Goal: Task Accomplishment & Management: Complete application form

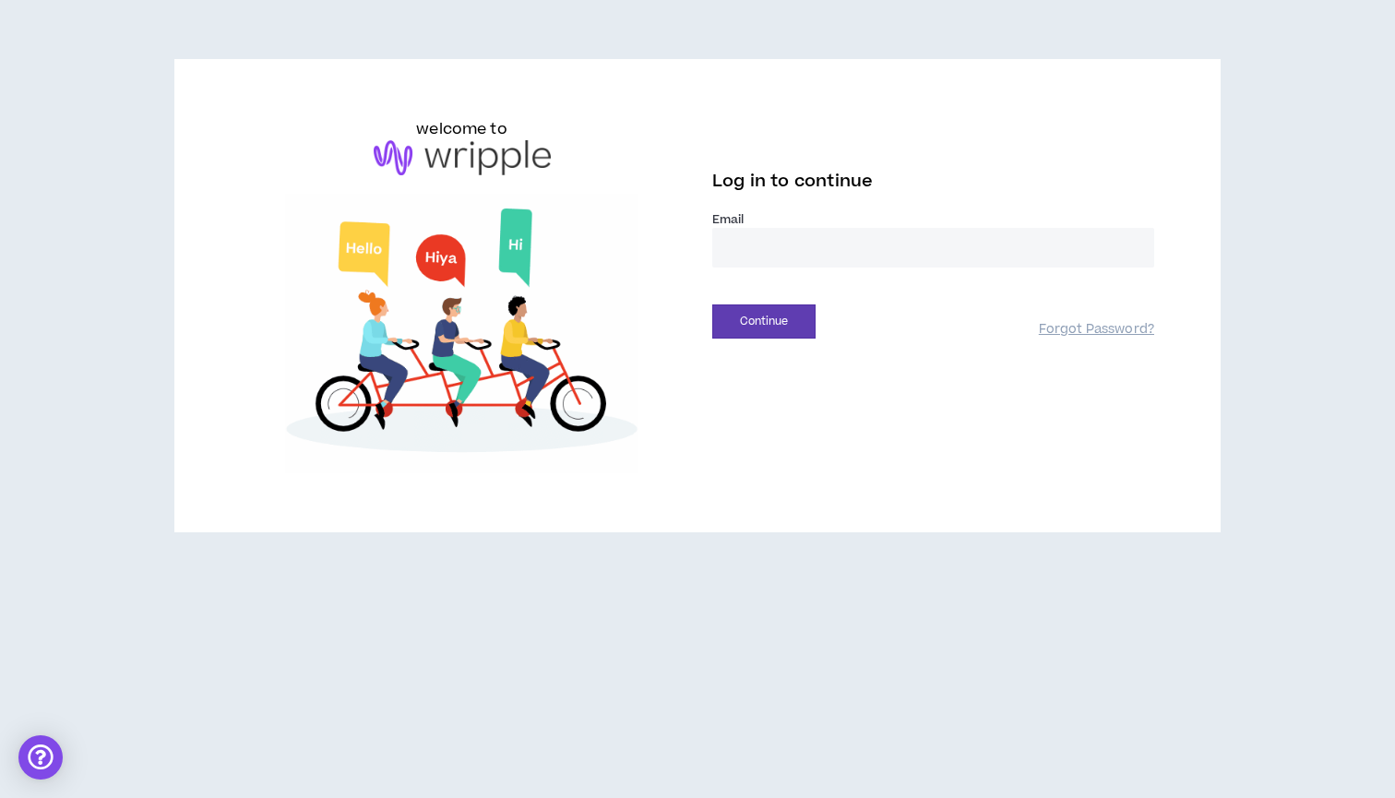
type input "**********"
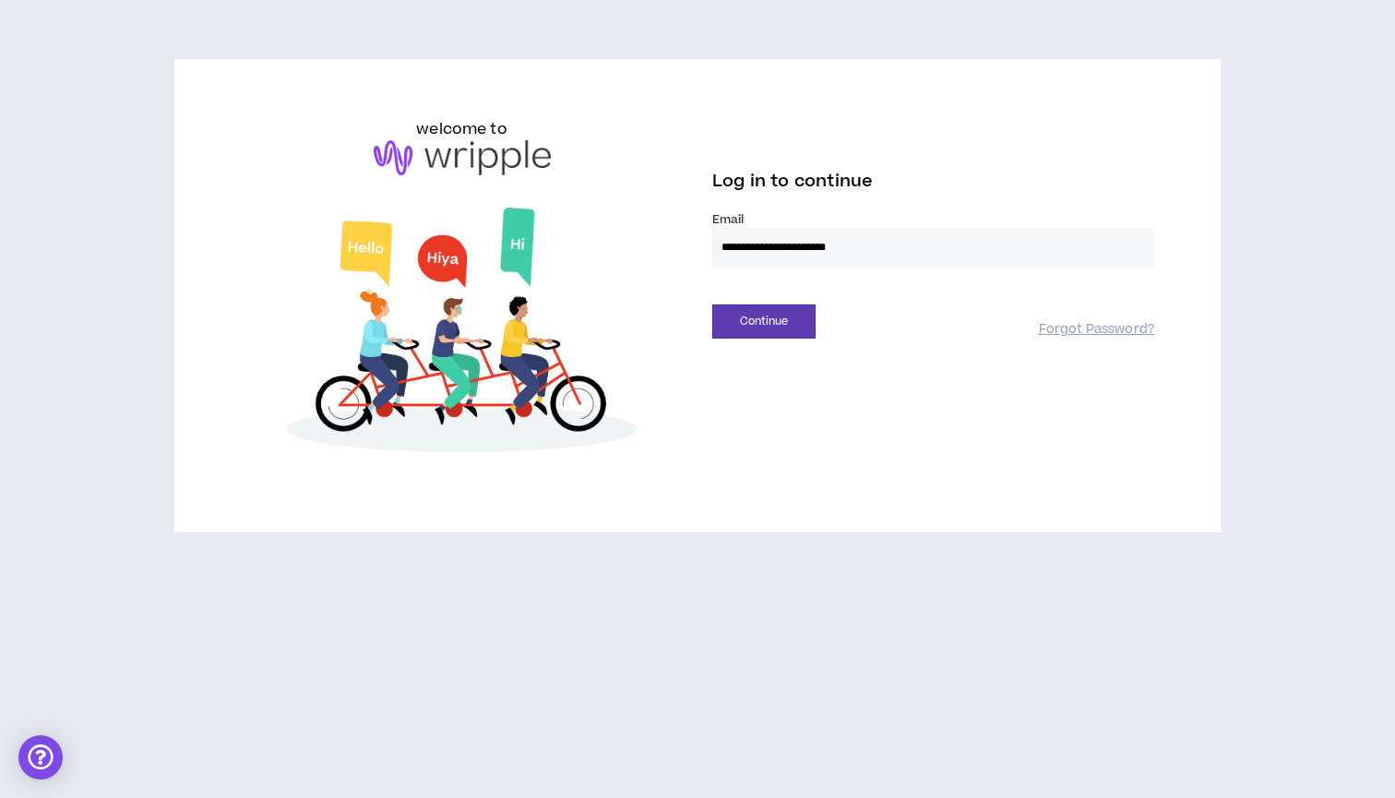
click at [764, 321] on button "Continue" at bounding box center [763, 322] width 103 height 34
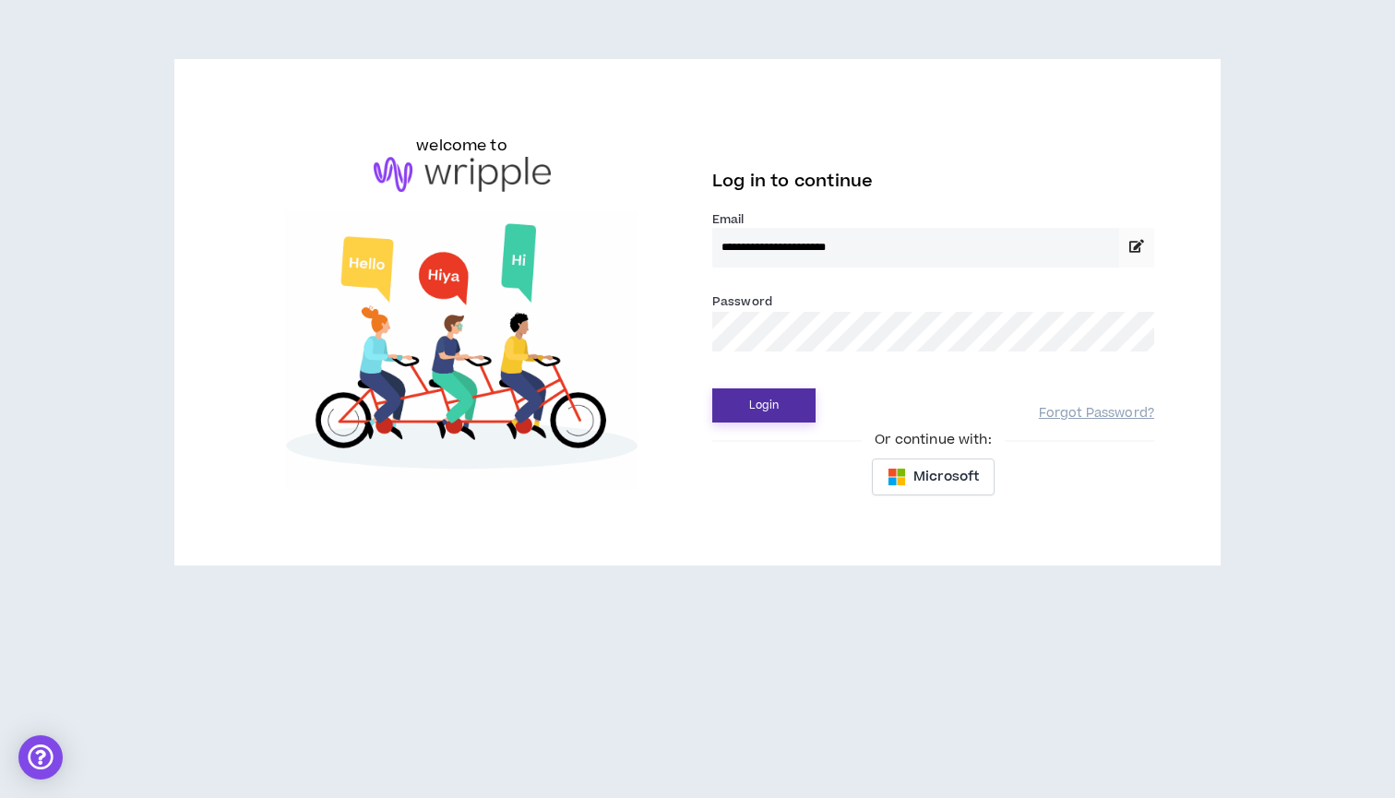
click at [782, 413] on button "Login" at bounding box center [763, 406] width 103 height 34
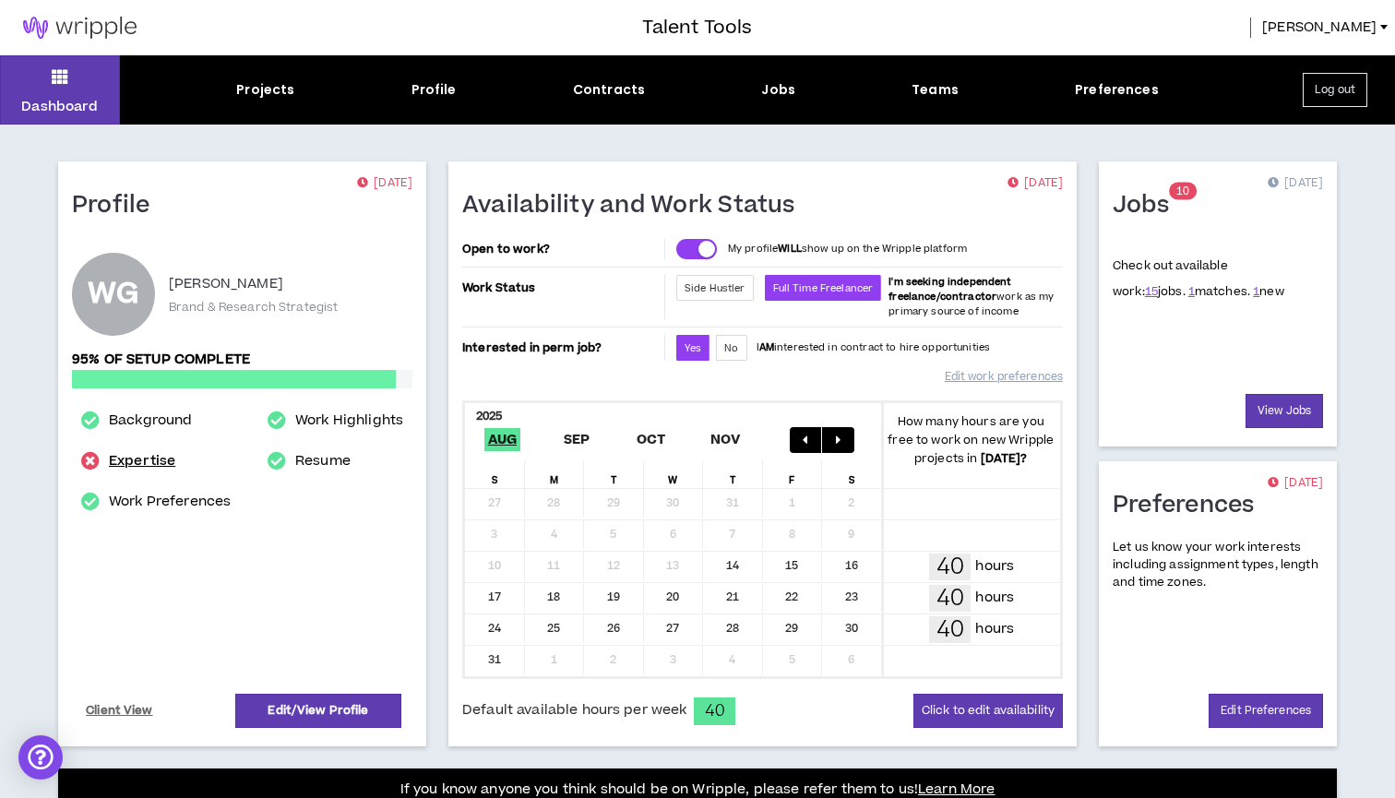
click at [164, 463] on link "Expertise" at bounding box center [142, 461] width 66 height 22
select select "**"
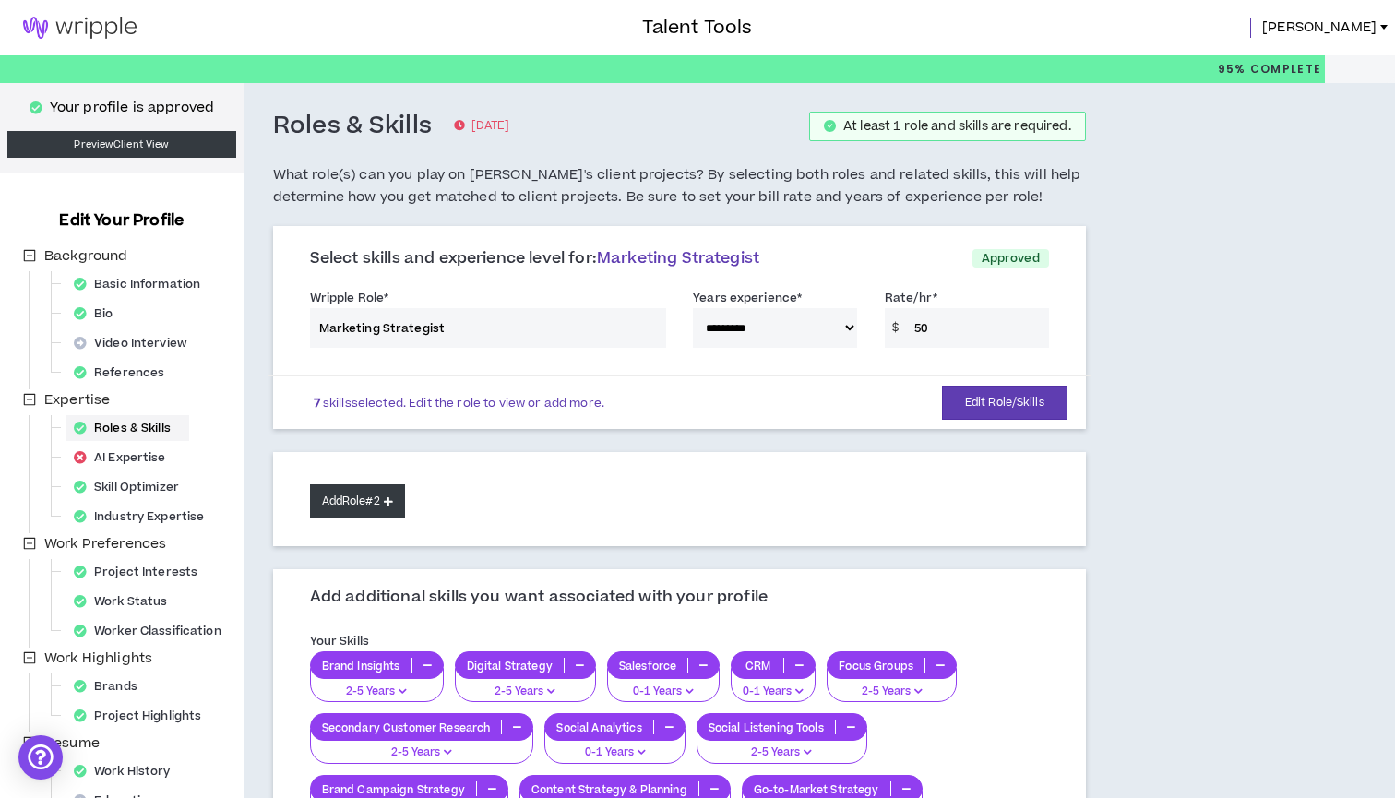
click at [373, 497] on button "Add Role #2" at bounding box center [357, 502] width 95 height 34
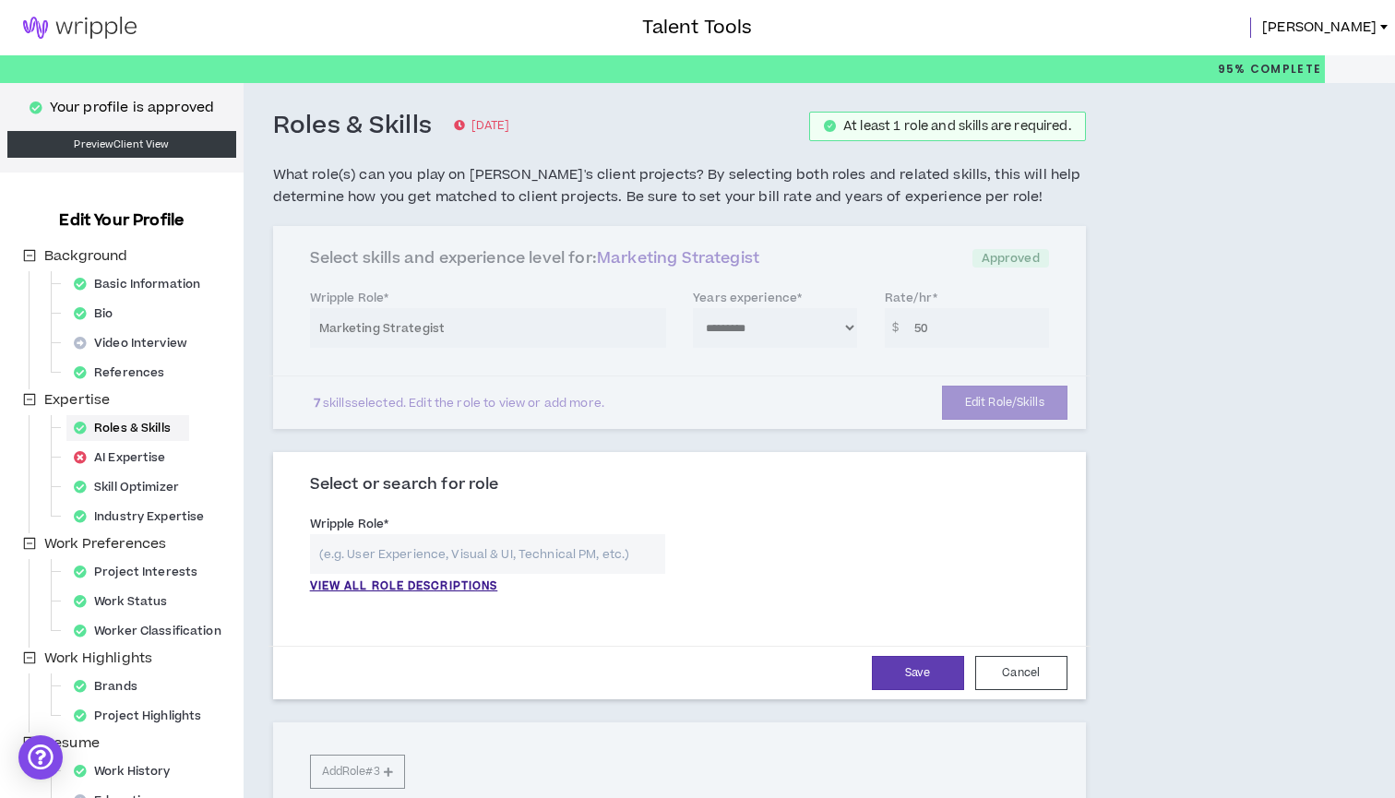
click at [606, 562] on input "text" at bounding box center [488, 554] width 356 height 40
type input "C"
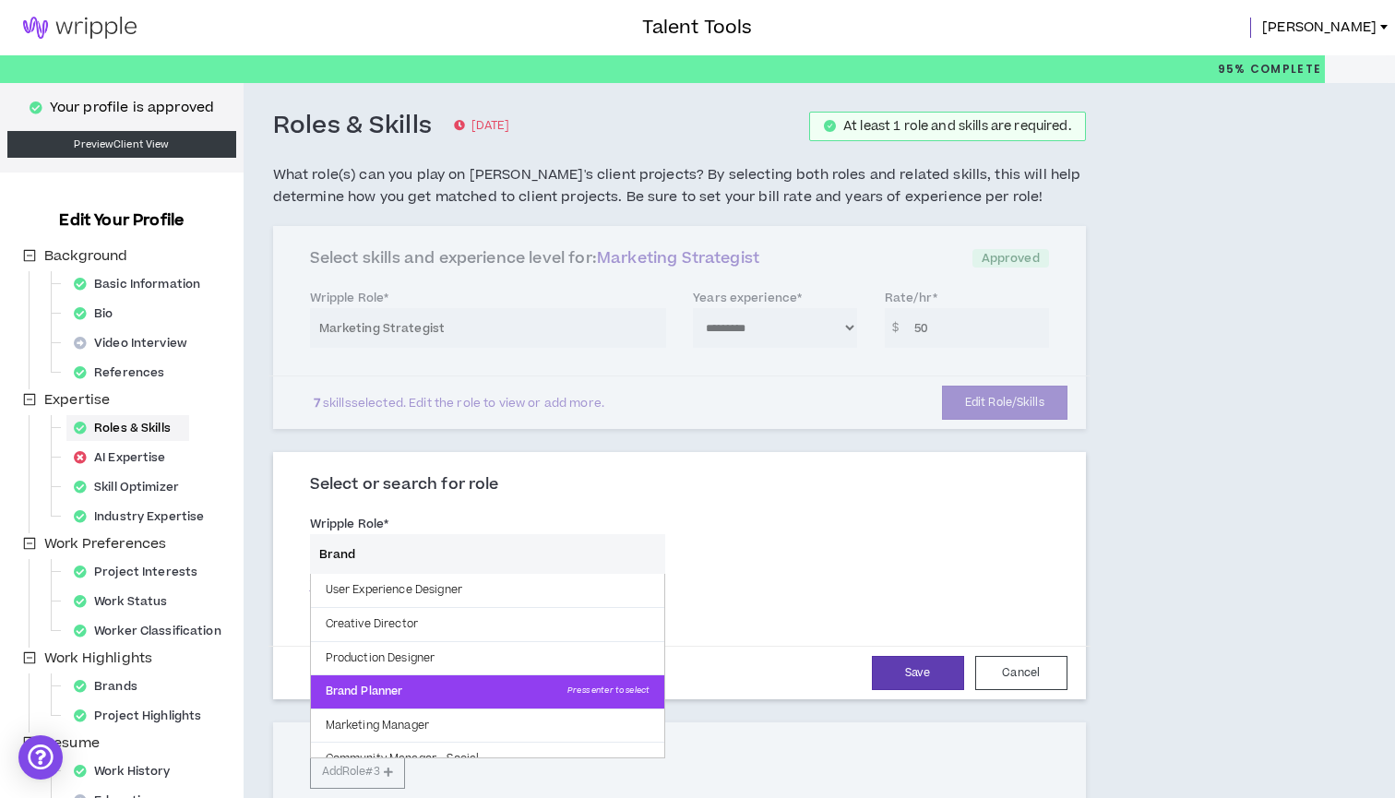
click at [466, 698] on p "Brand Planner Press enter to select" at bounding box center [488, 692] width 354 height 33
type input "Brand Planner"
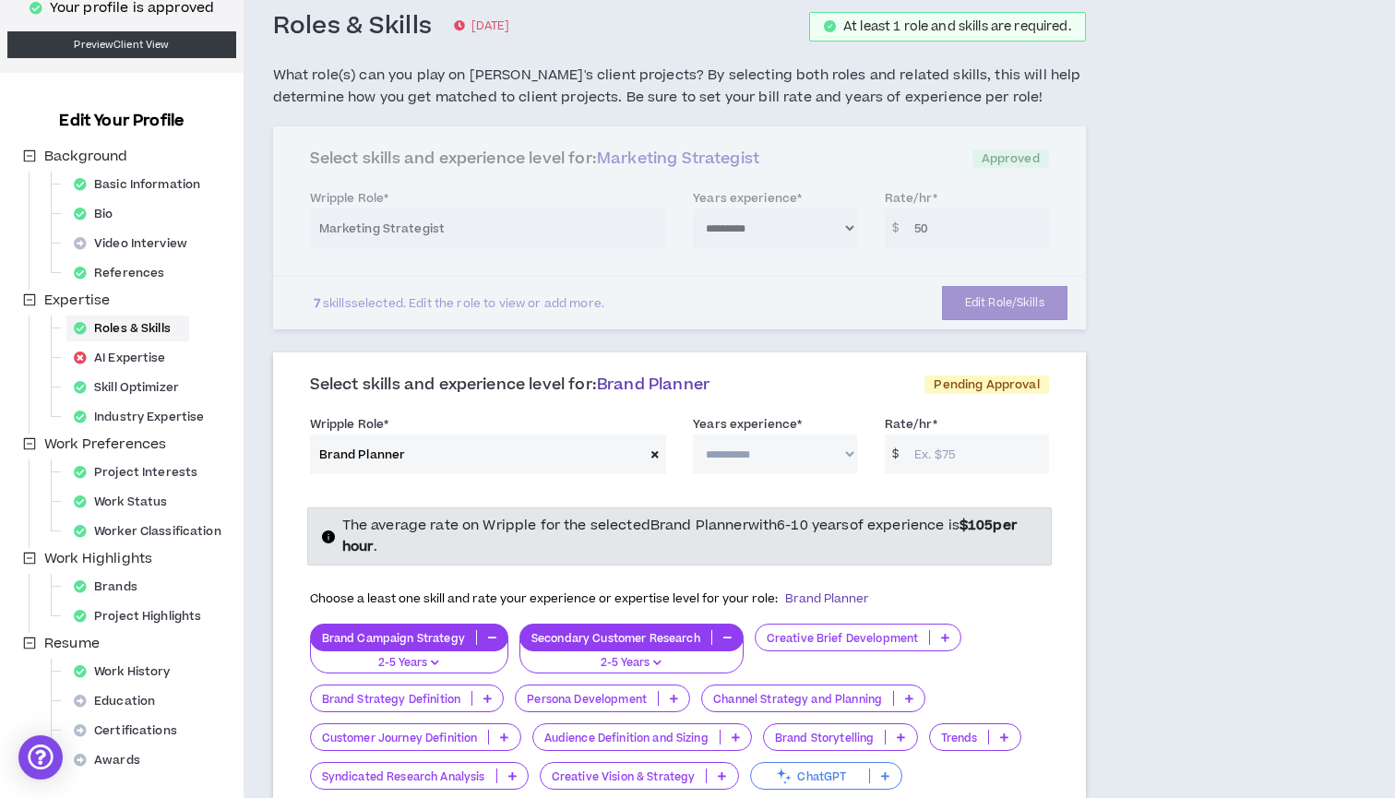
scroll to position [116, 0]
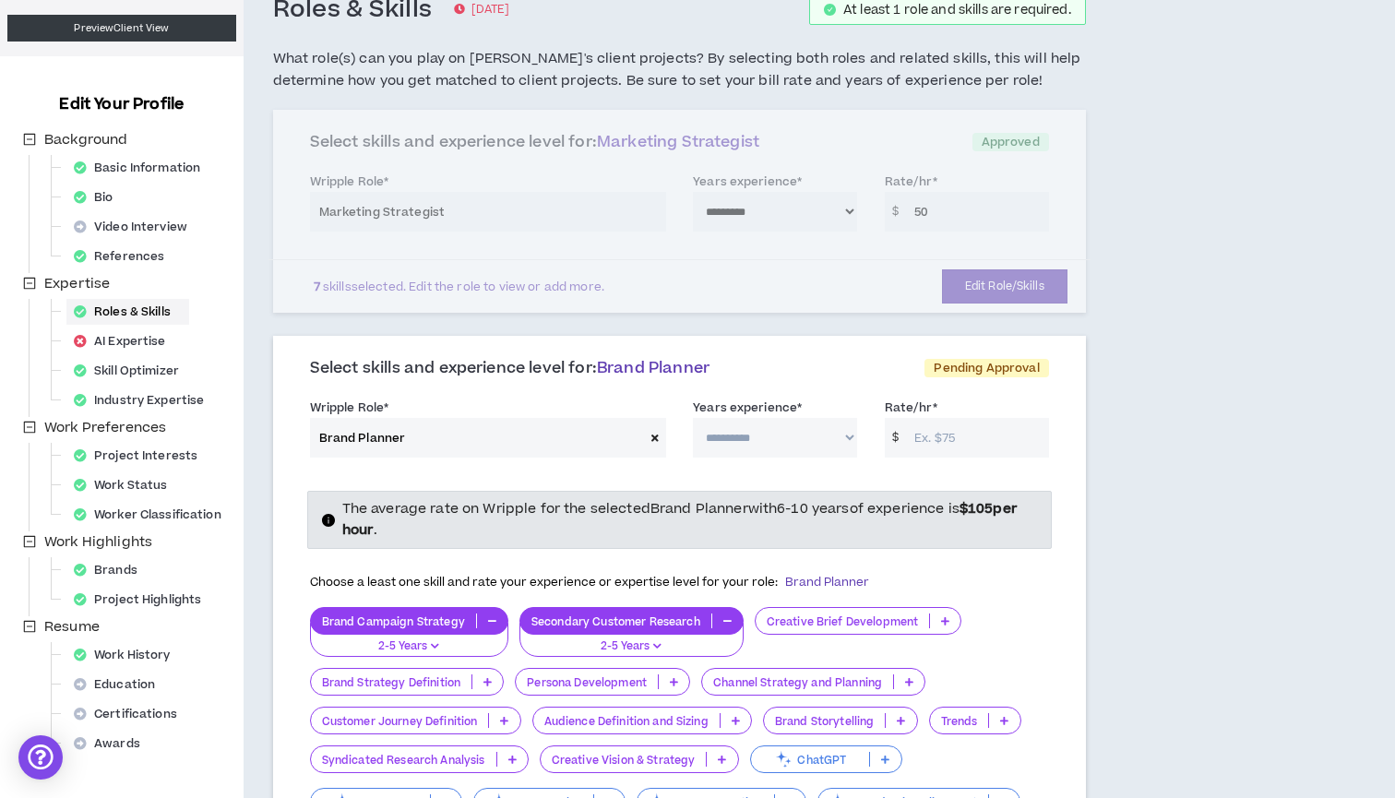
select select "**"
click at [938, 425] on input "Rate/hr *" at bounding box center [977, 438] width 144 height 40
type input "50"
click at [992, 569] on div "Choose a least one skill and rate your experience or expertise level for your r…" at bounding box center [679, 583] width 739 height 39
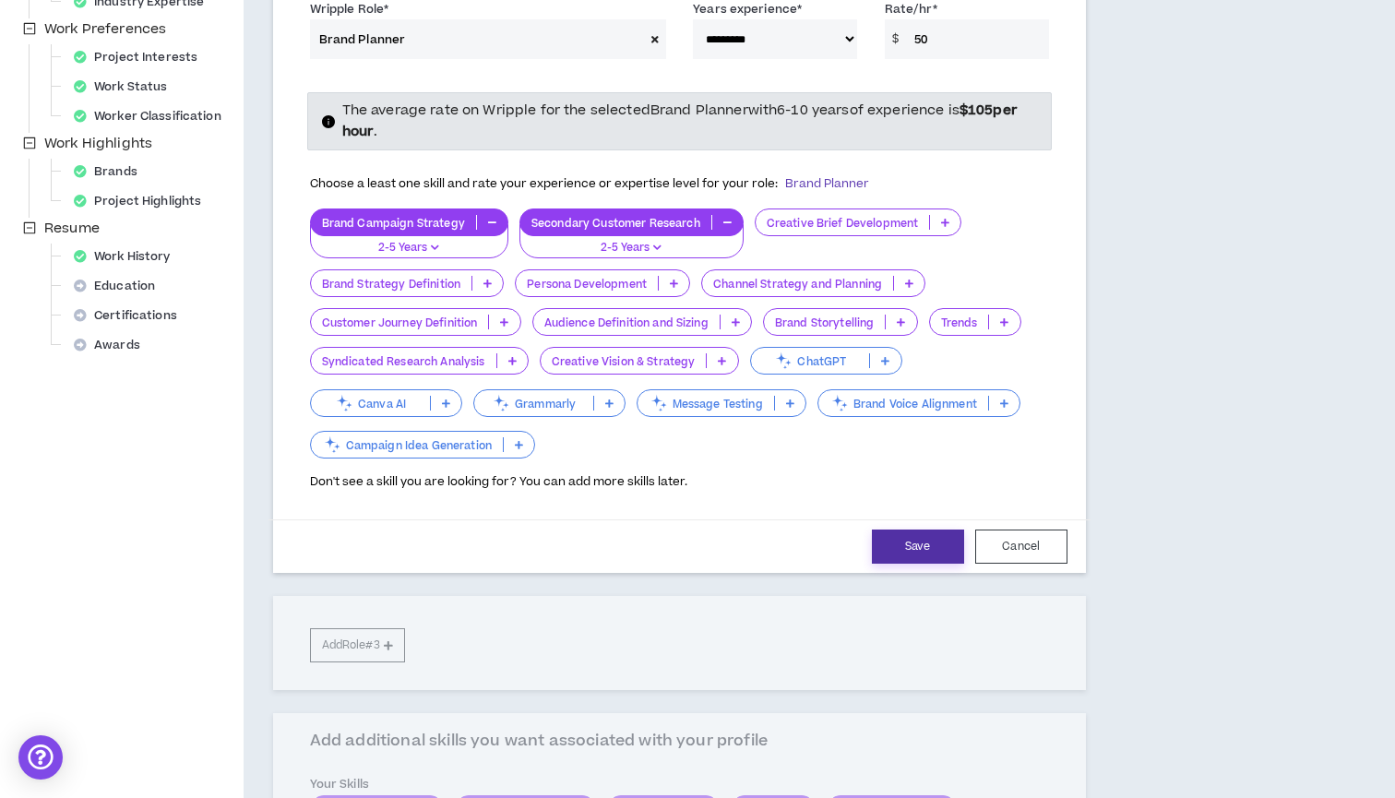
scroll to position [523, 0]
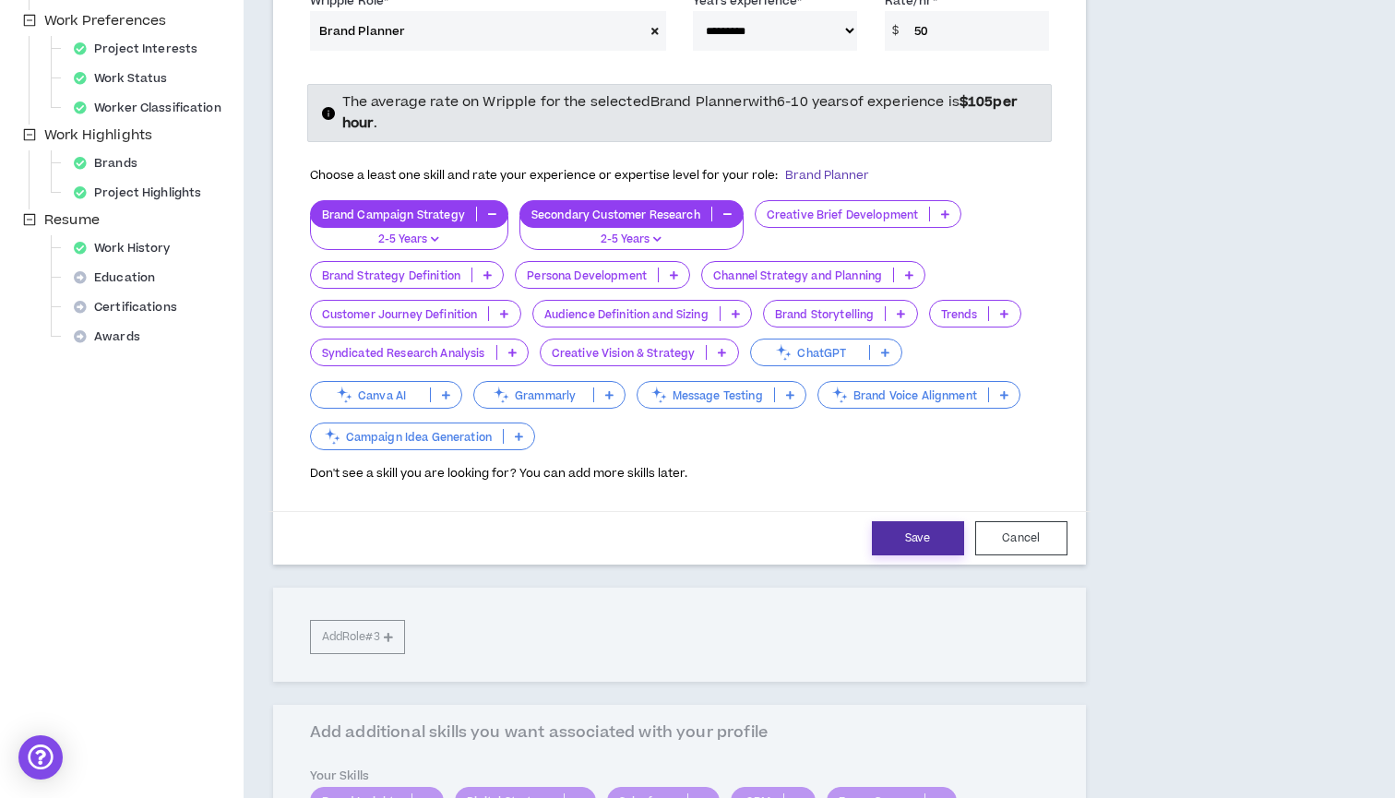
click at [931, 535] on button "Save" at bounding box center [918, 538] width 92 height 34
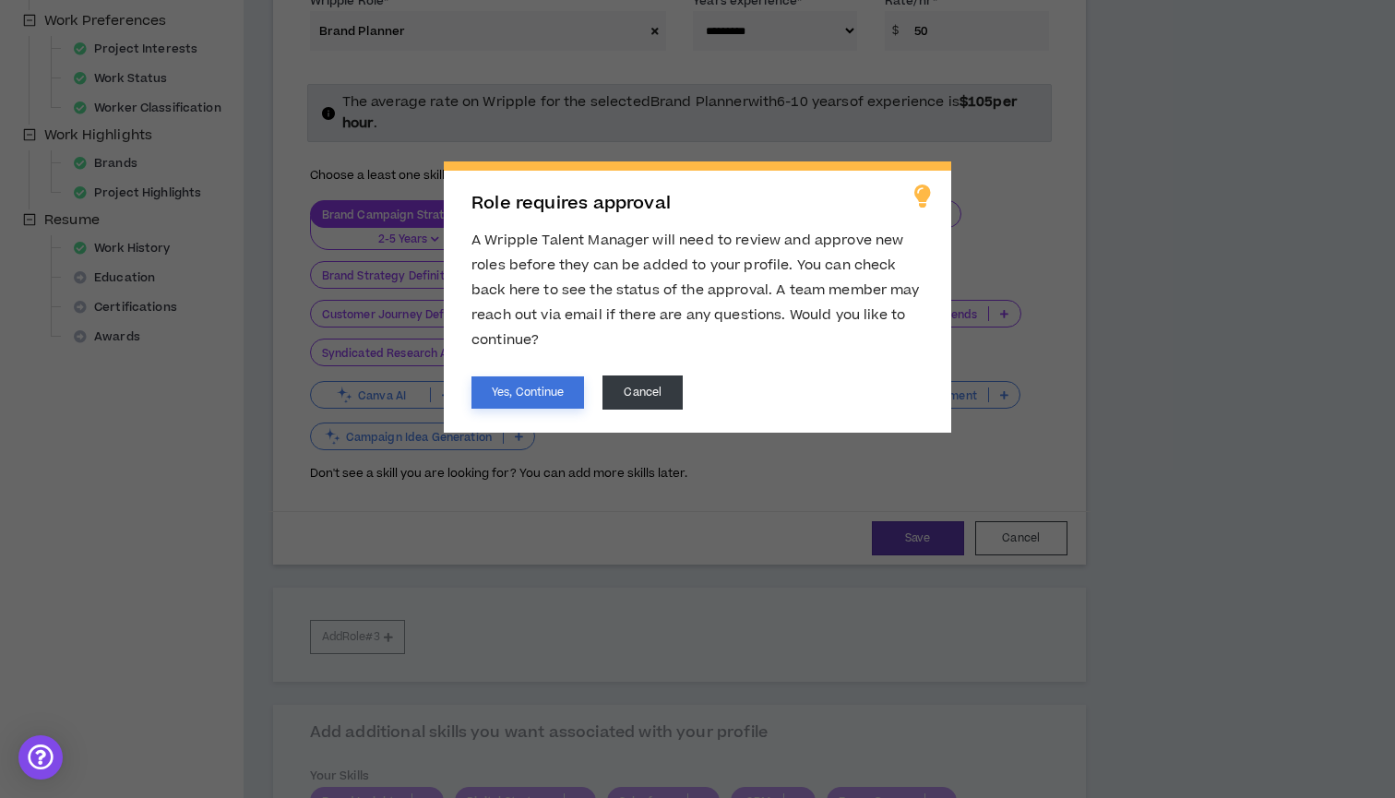
click at [557, 393] on button "Yes, Continue" at bounding box center [528, 393] width 113 height 32
select select "**"
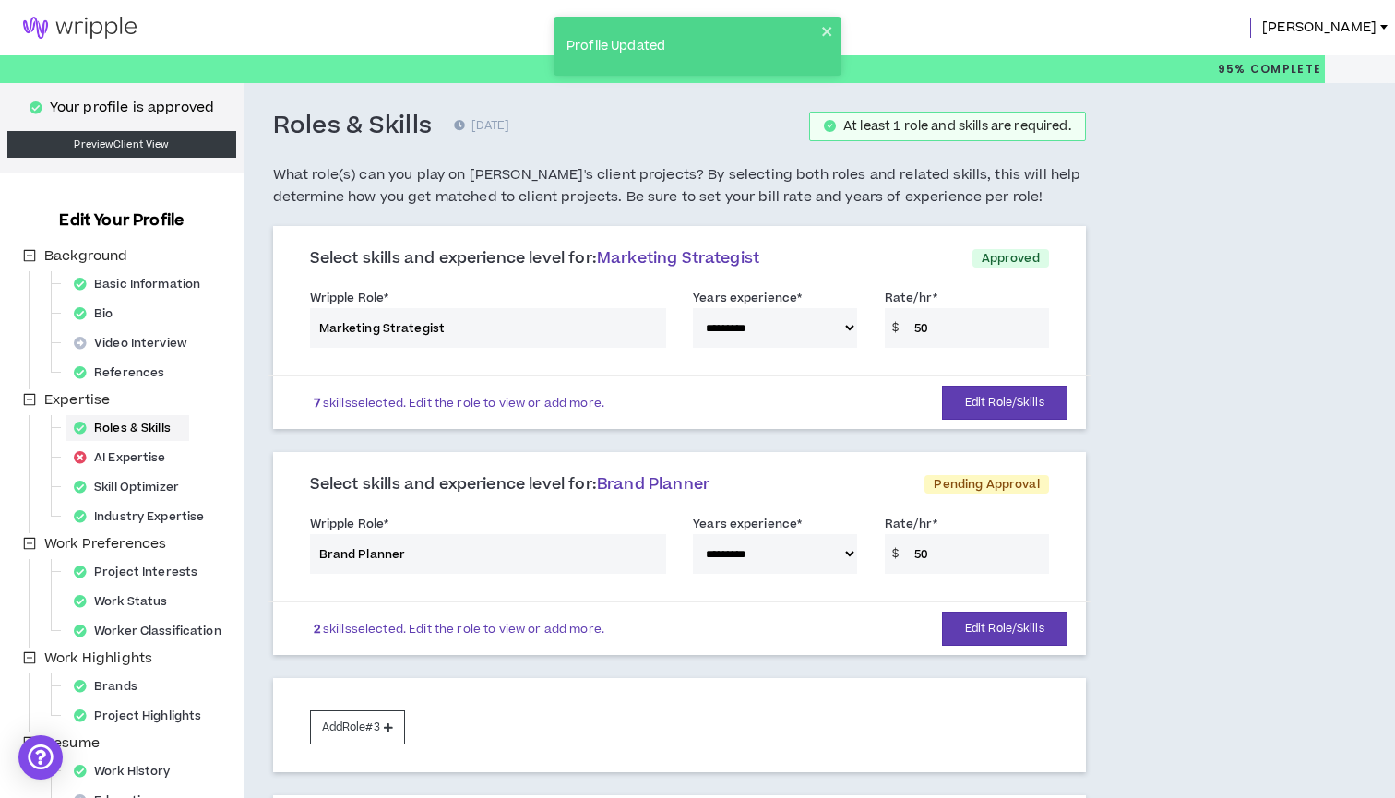
scroll to position [0, 0]
click at [821, 24] on icon "close" at bounding box center [827, 31] width 13 height 15
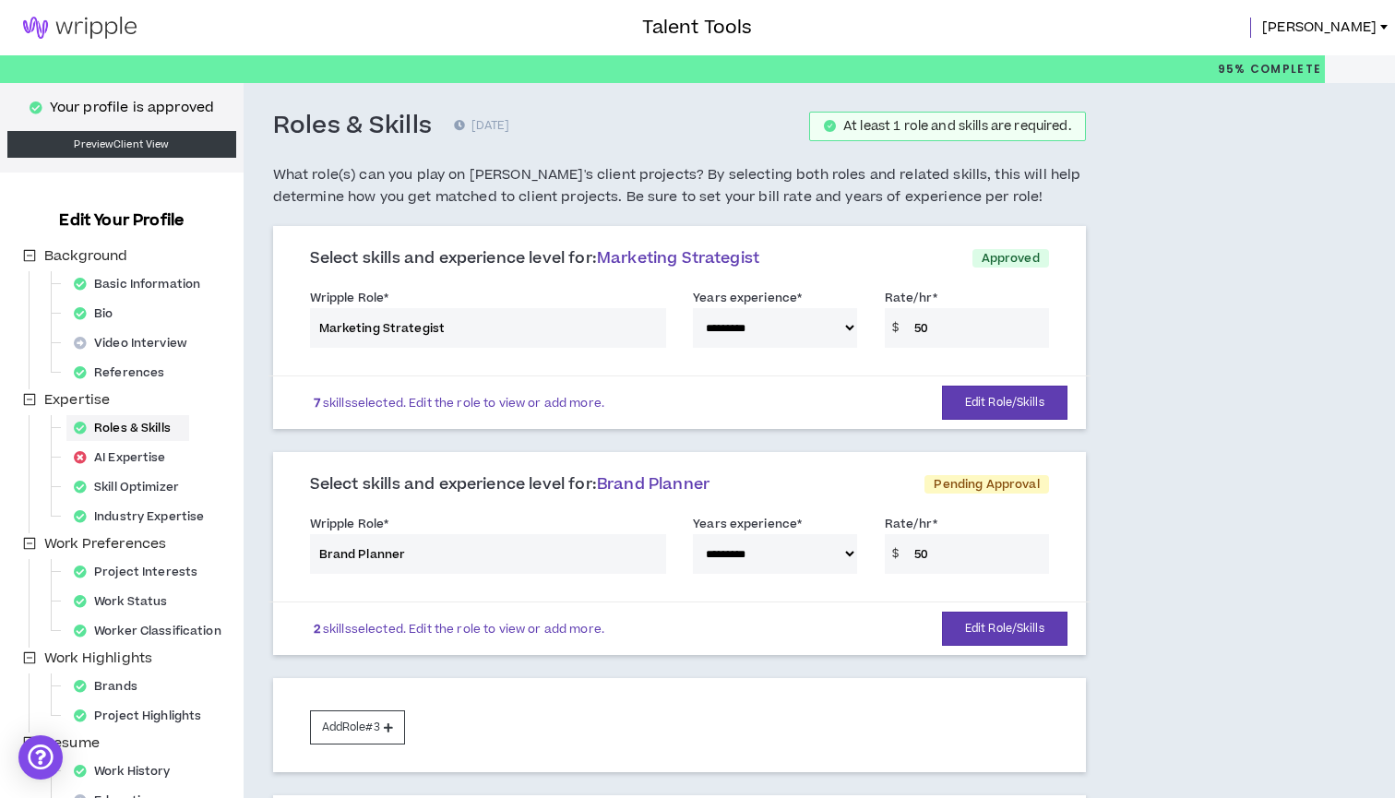
click at [87, 7] on link at bounding box center [80, 27] width 160 height 55
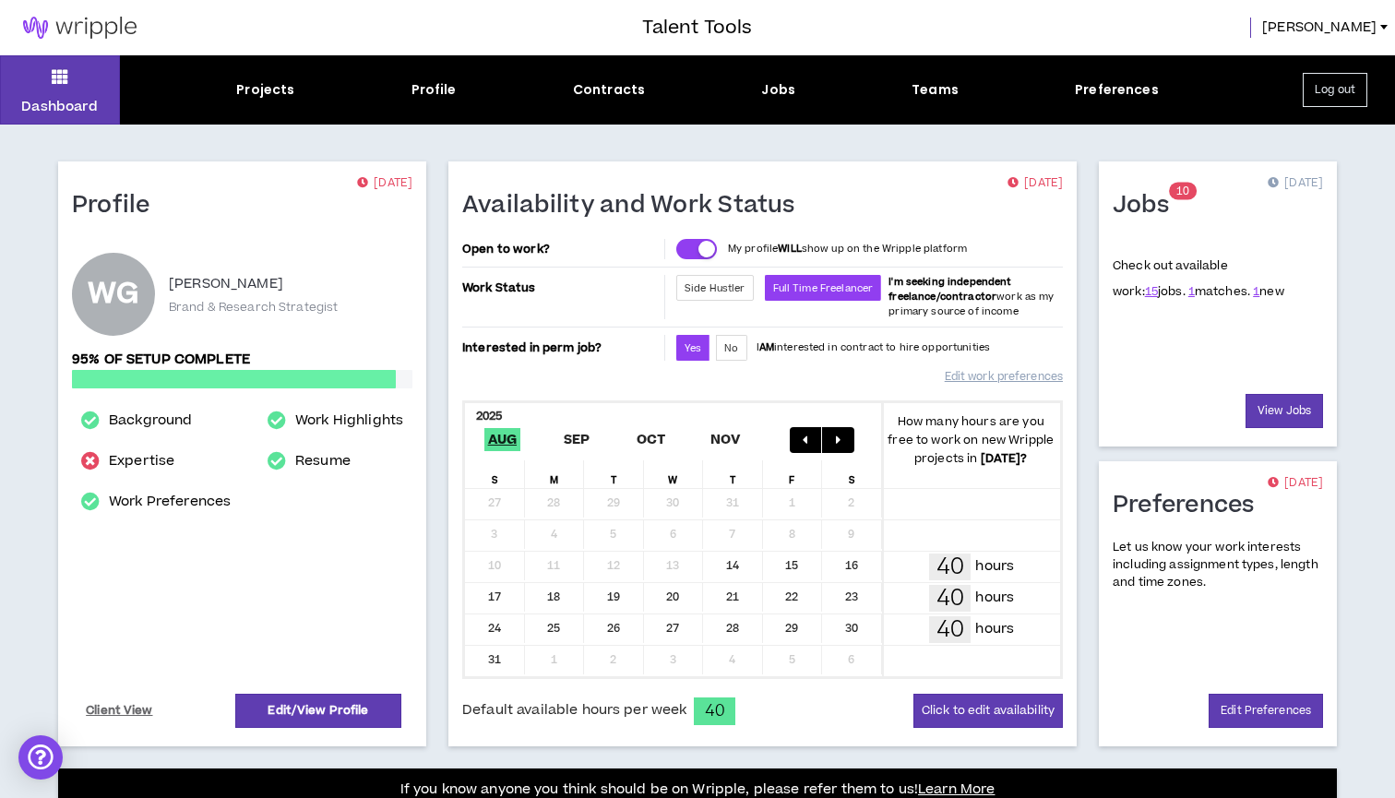
click at [294, 86] on div "Projects Profile Contracts Jobs Teams Preferences" at bounding box center [697, 89] width 1155 height 19
click at [279, 92] on div "Projects" at bounding box center [265, 89] width 58 height 19
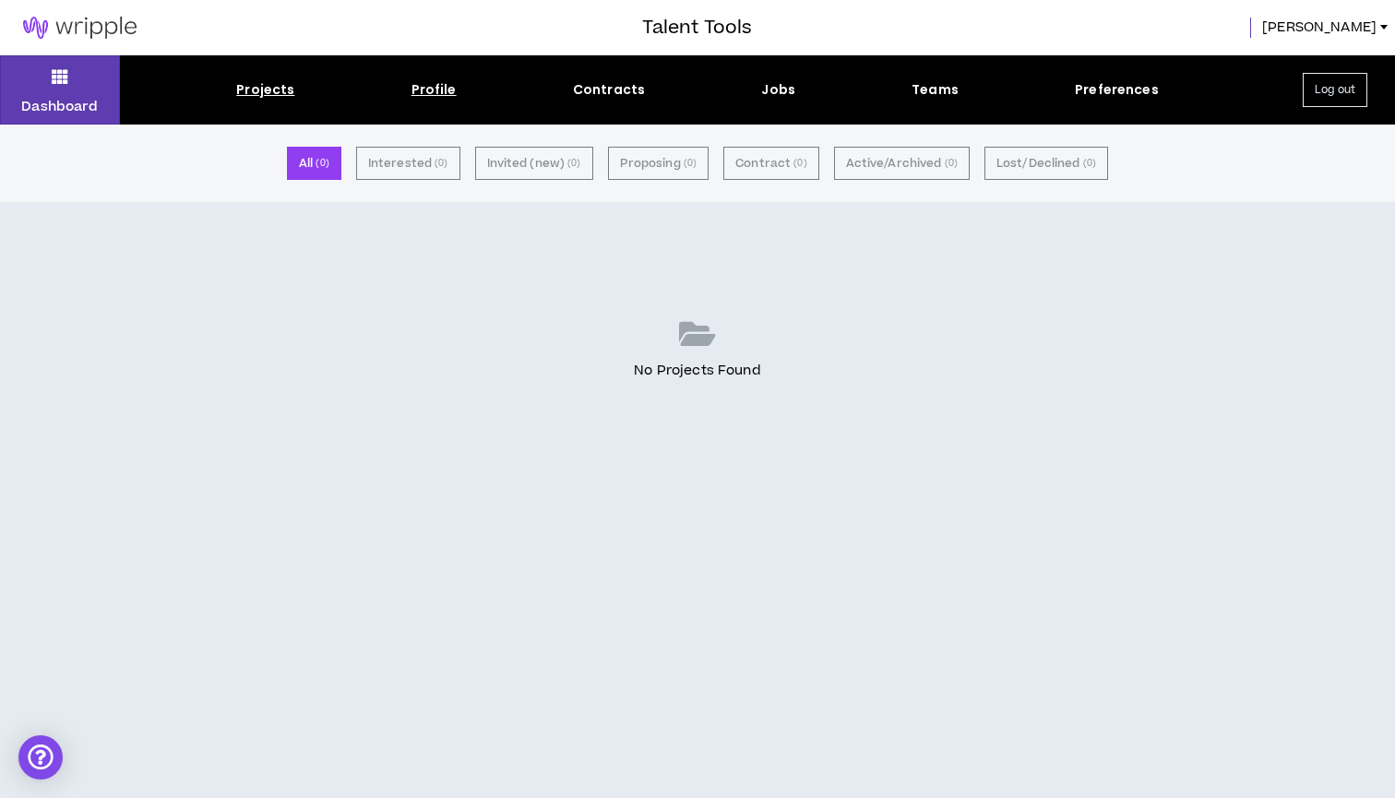
click at [417, 96] on div "Profile" at bounding box center [434, 89] width 45 height 19
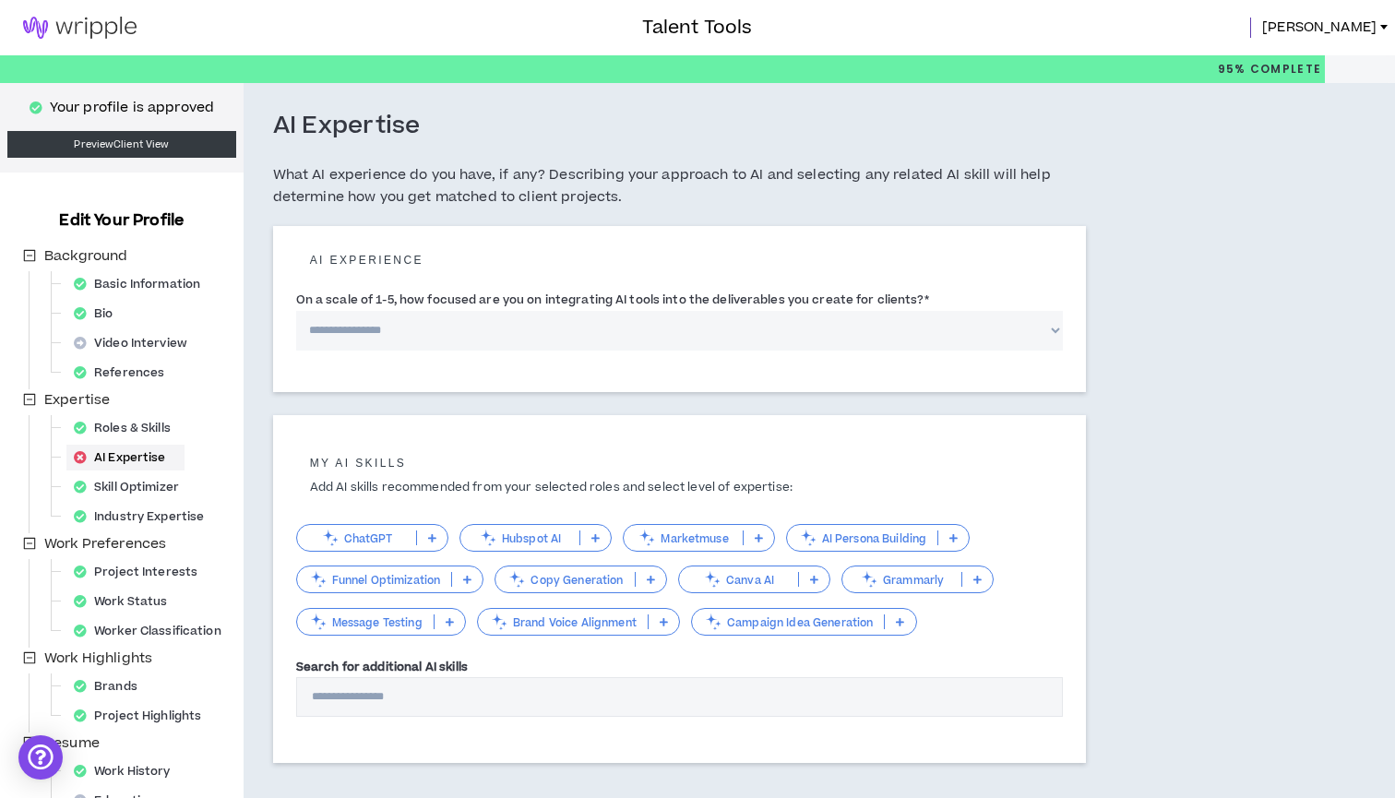
click at [114, 20] on img at bounding box center [80, 28] width 160 height 22
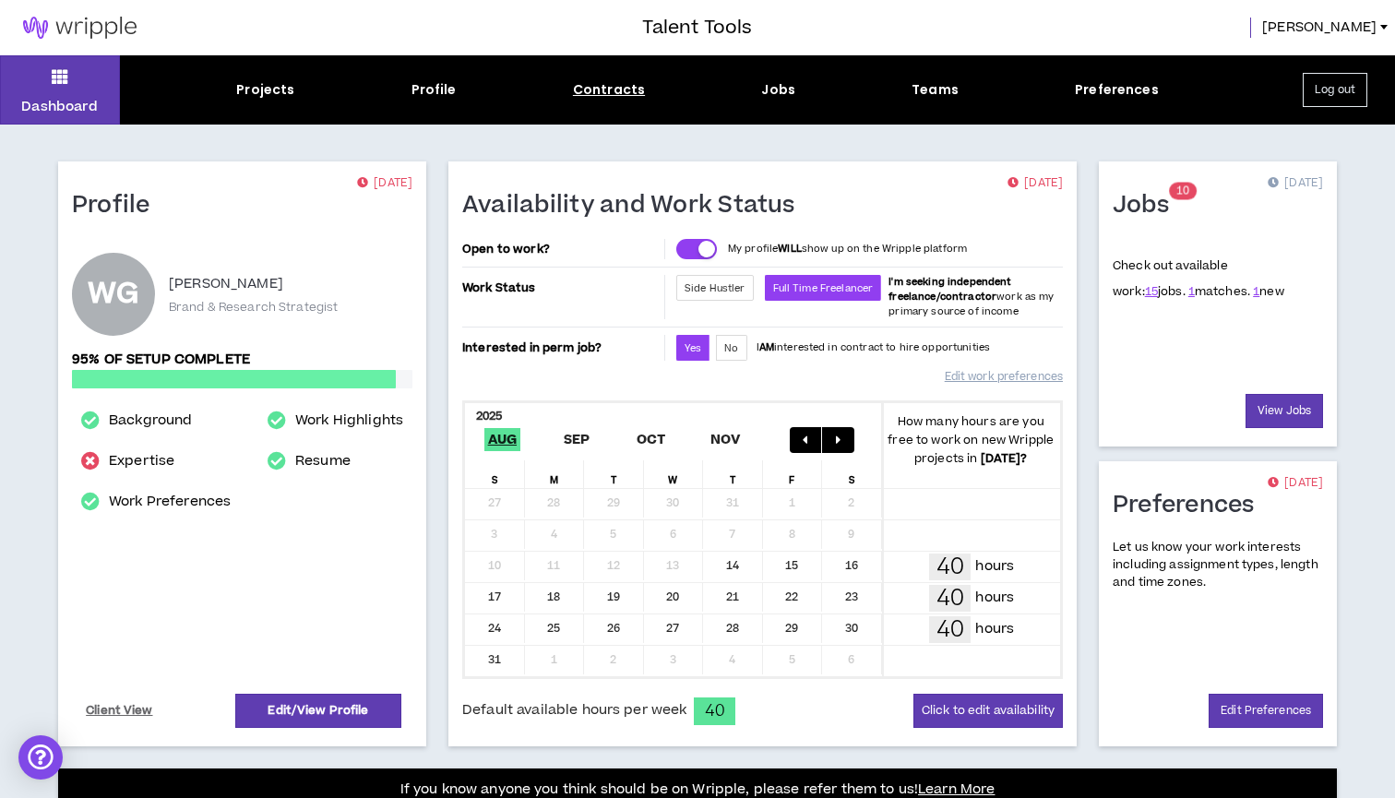
click at [628, 91] on div "Contracts" at bounding box center [609, 89] width 72 height 19
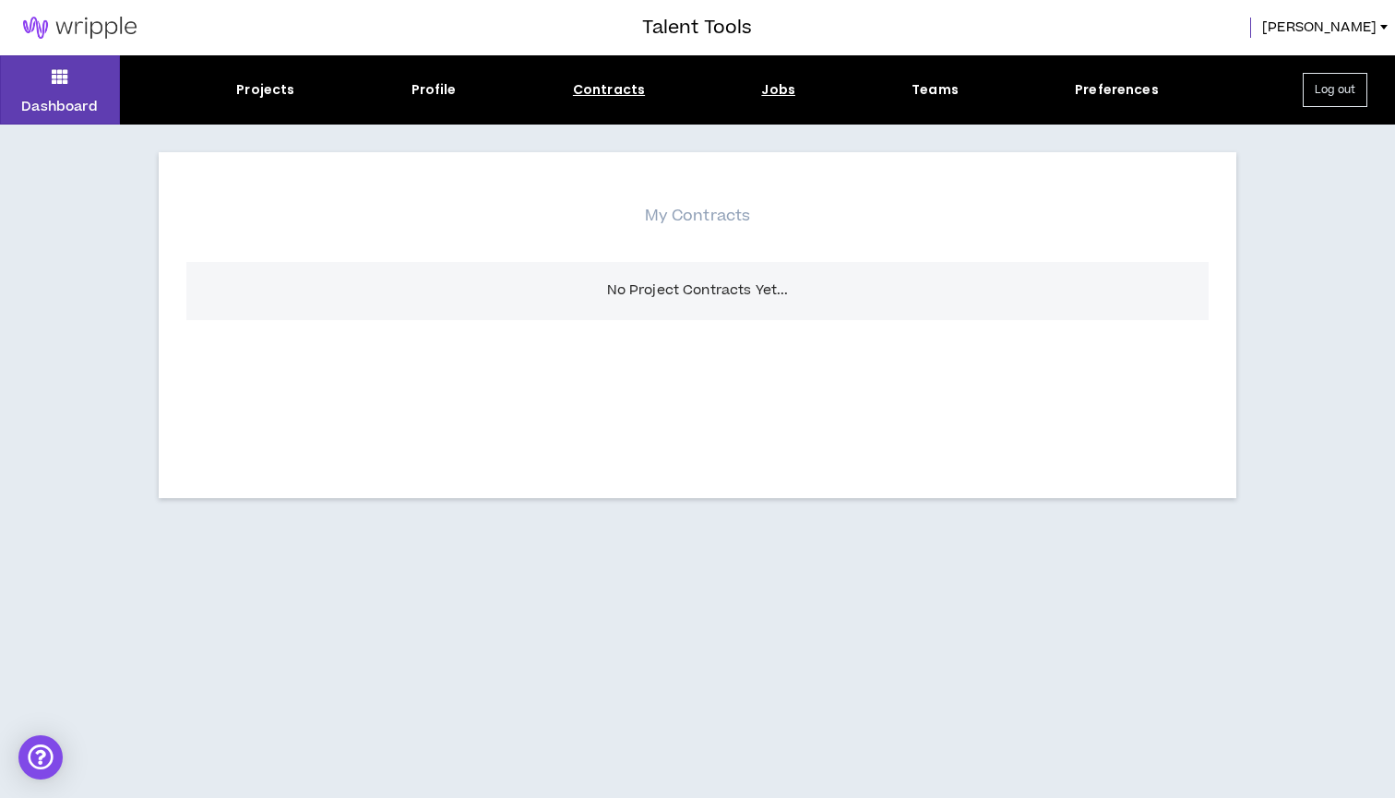
click at [791, 99] on div "Jobs" at bounding box center [778, 89] width 34 height 19
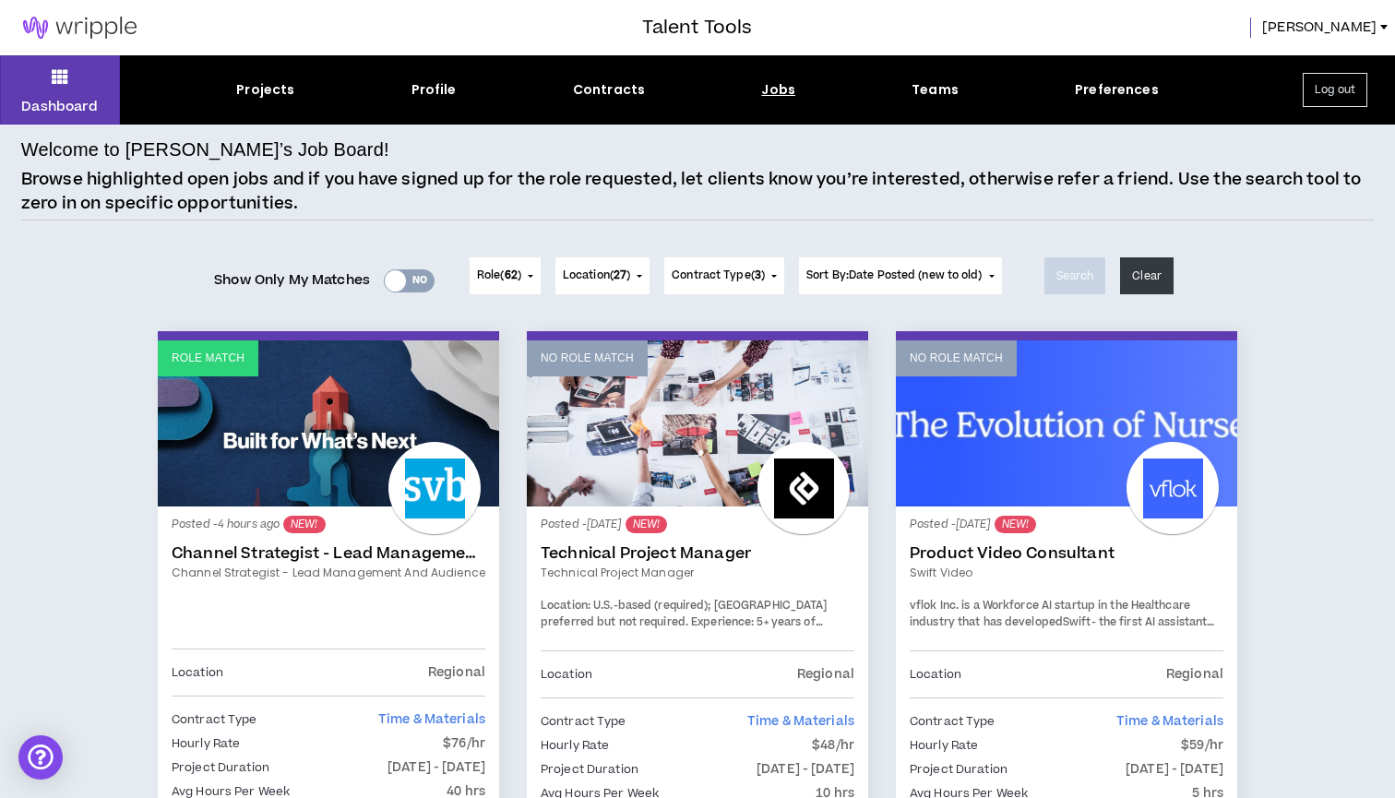
click at [527, 274] on button "Role ( 62 )" at bounding box center [505, 275] width 71 height 37
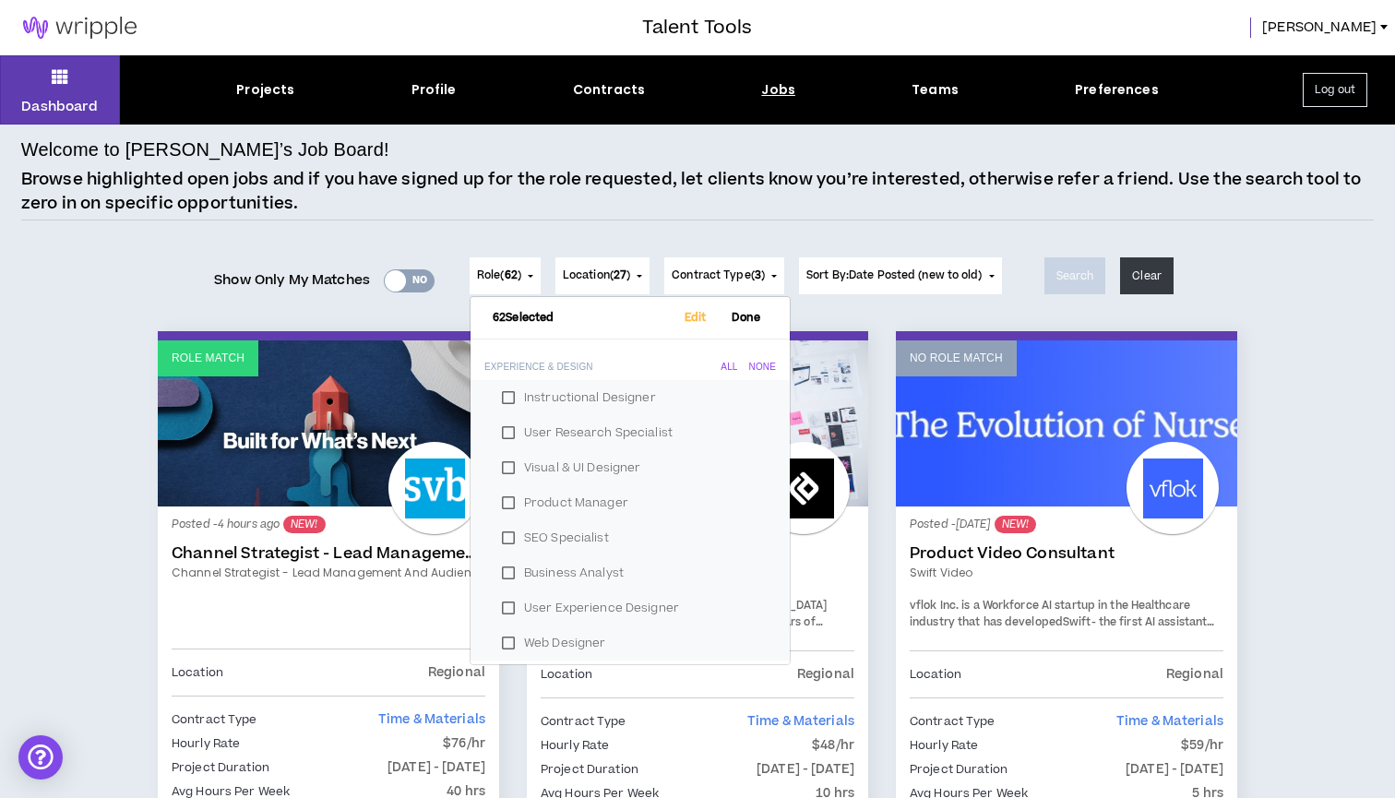
click at [527, 274] on button "Role ( 62 )" at bounding box center [505, 275] width 71 height 37
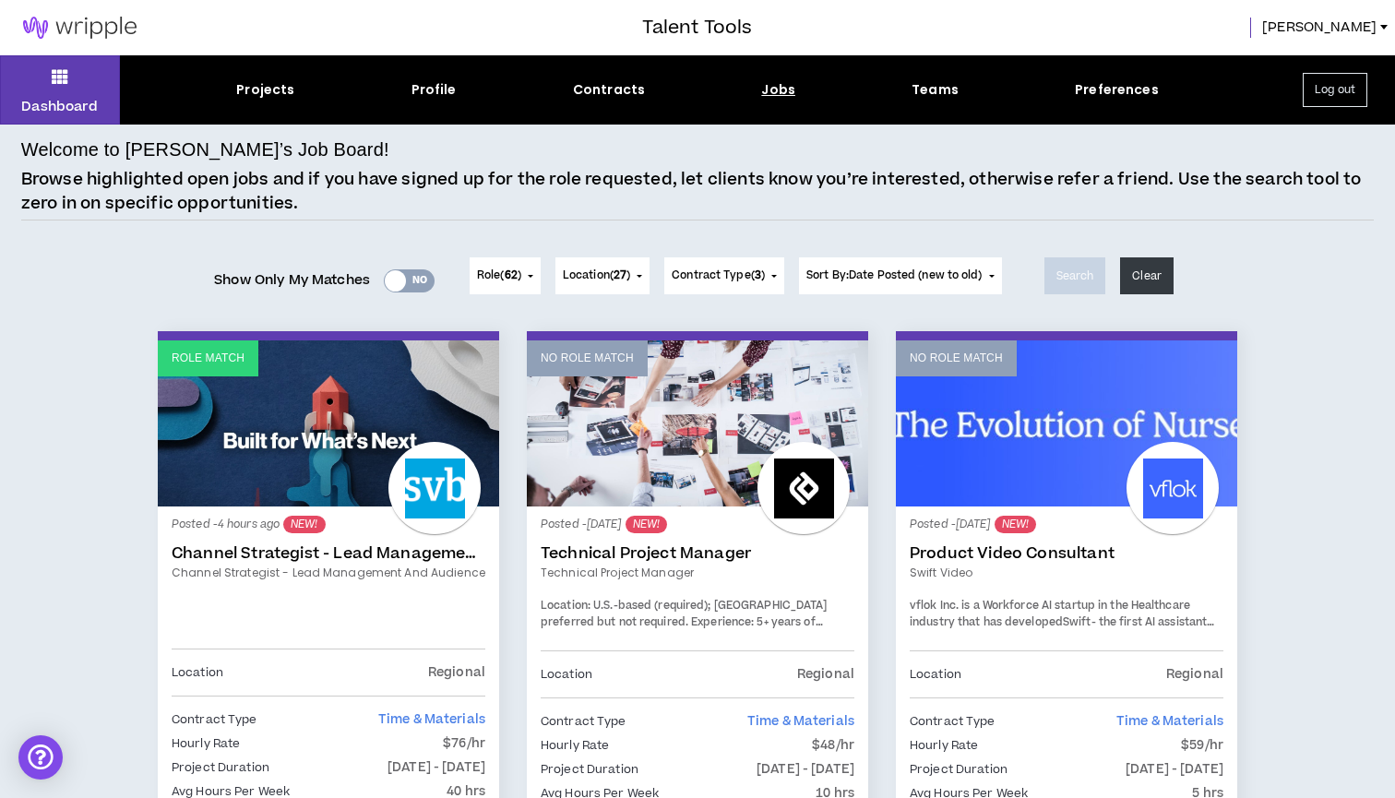
click at [389, 437] on link "Role Match" at bounding box center [328, 424] width 341 height 166
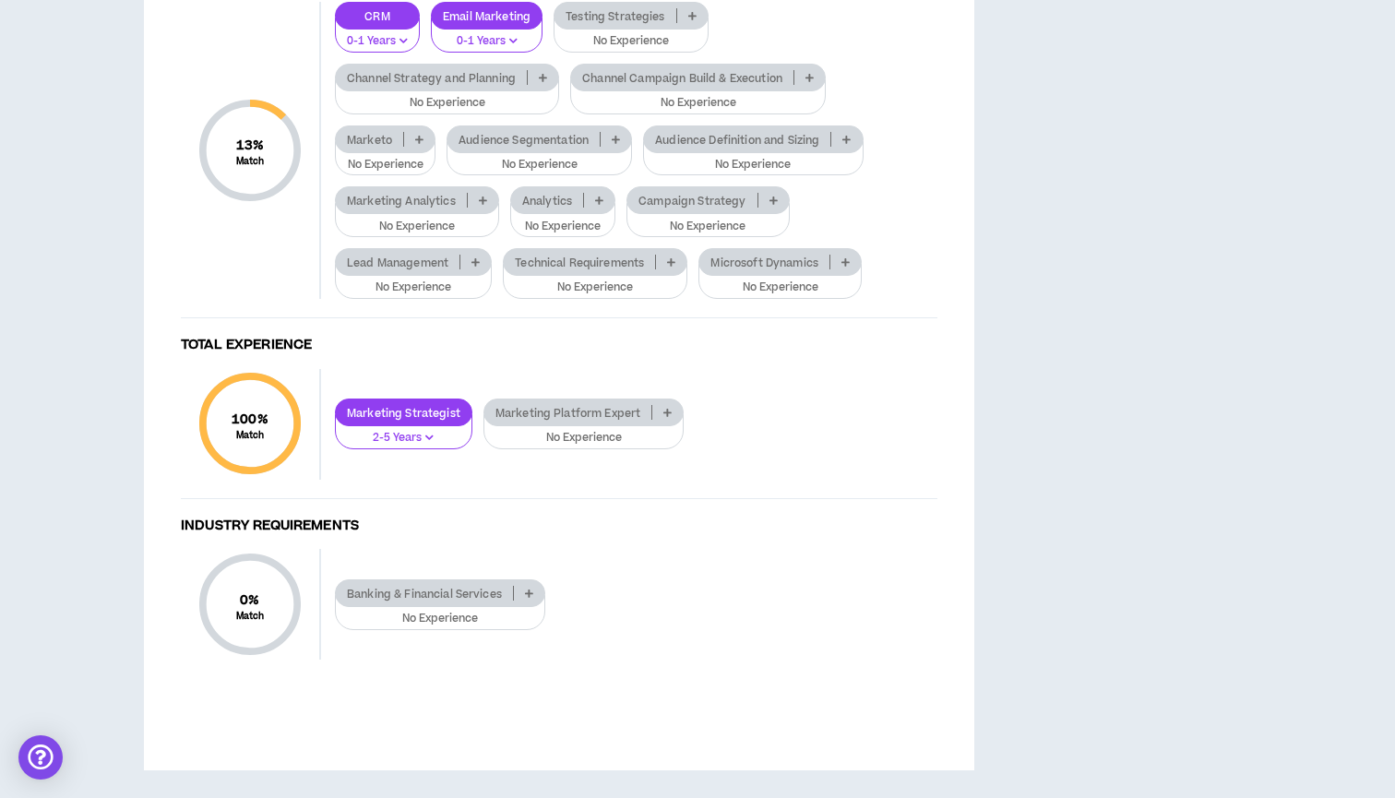
scroll to position [2173, 0]
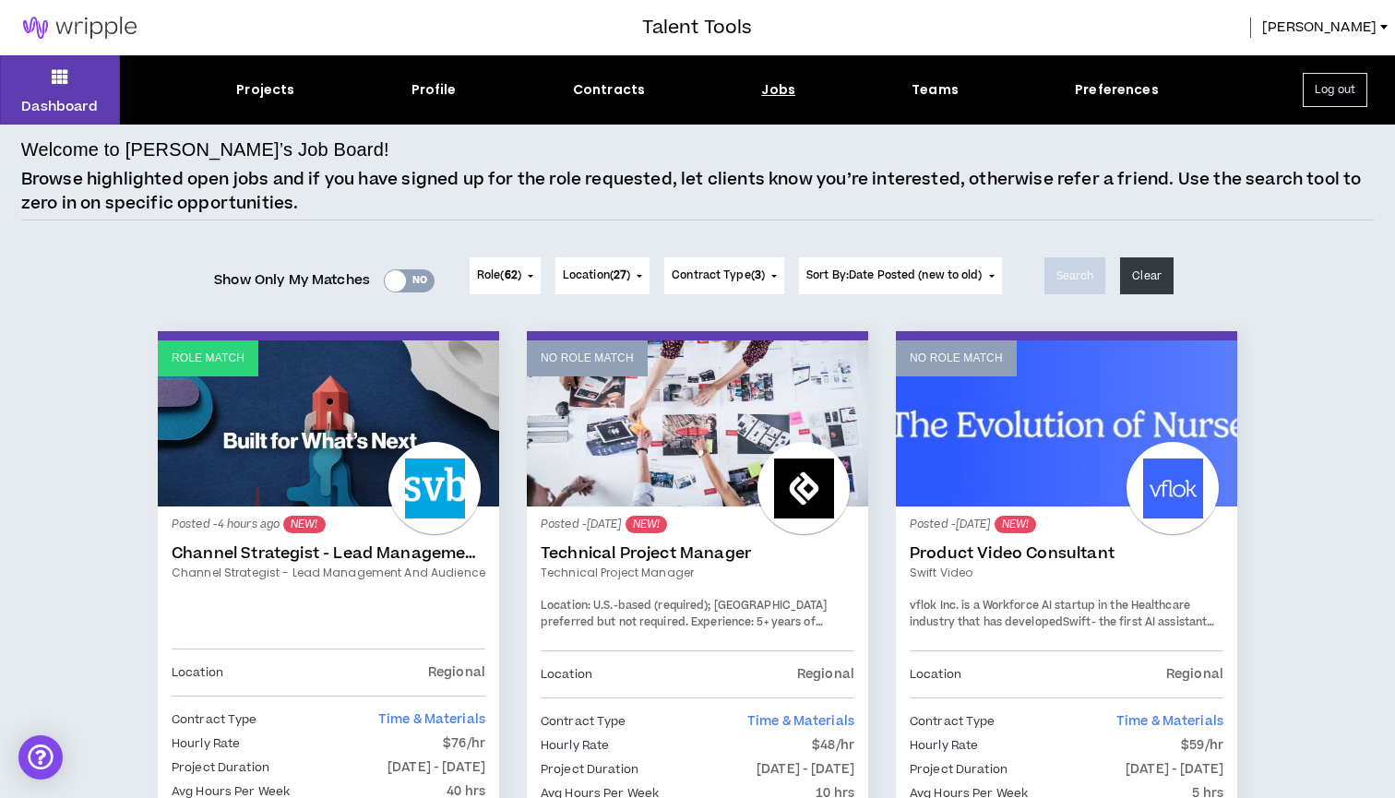
click at [761, 273] on span "3" at bounding box center [758, 276] width 6 height 16
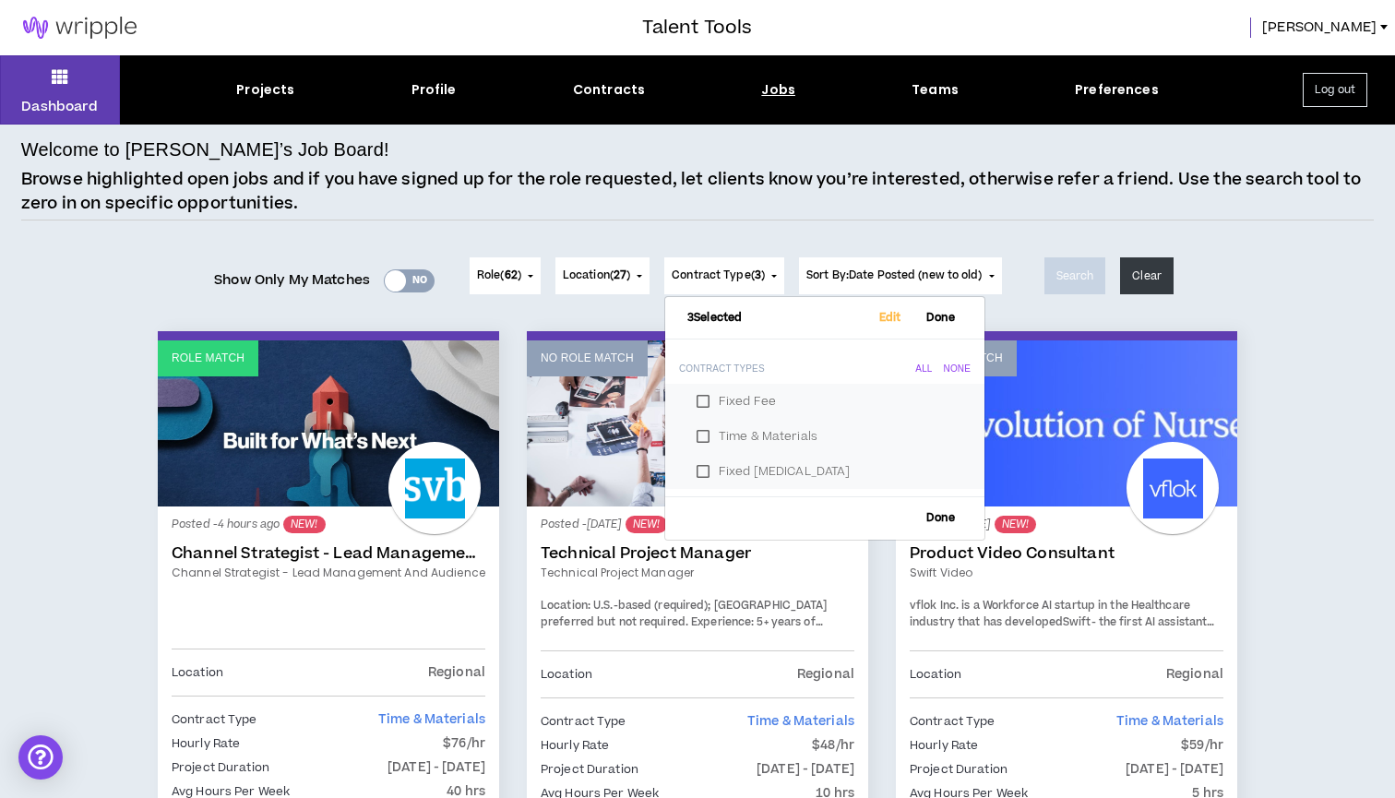
click at [761, 273] on span "3" at bounding box center [758, 276] width 6 height 16
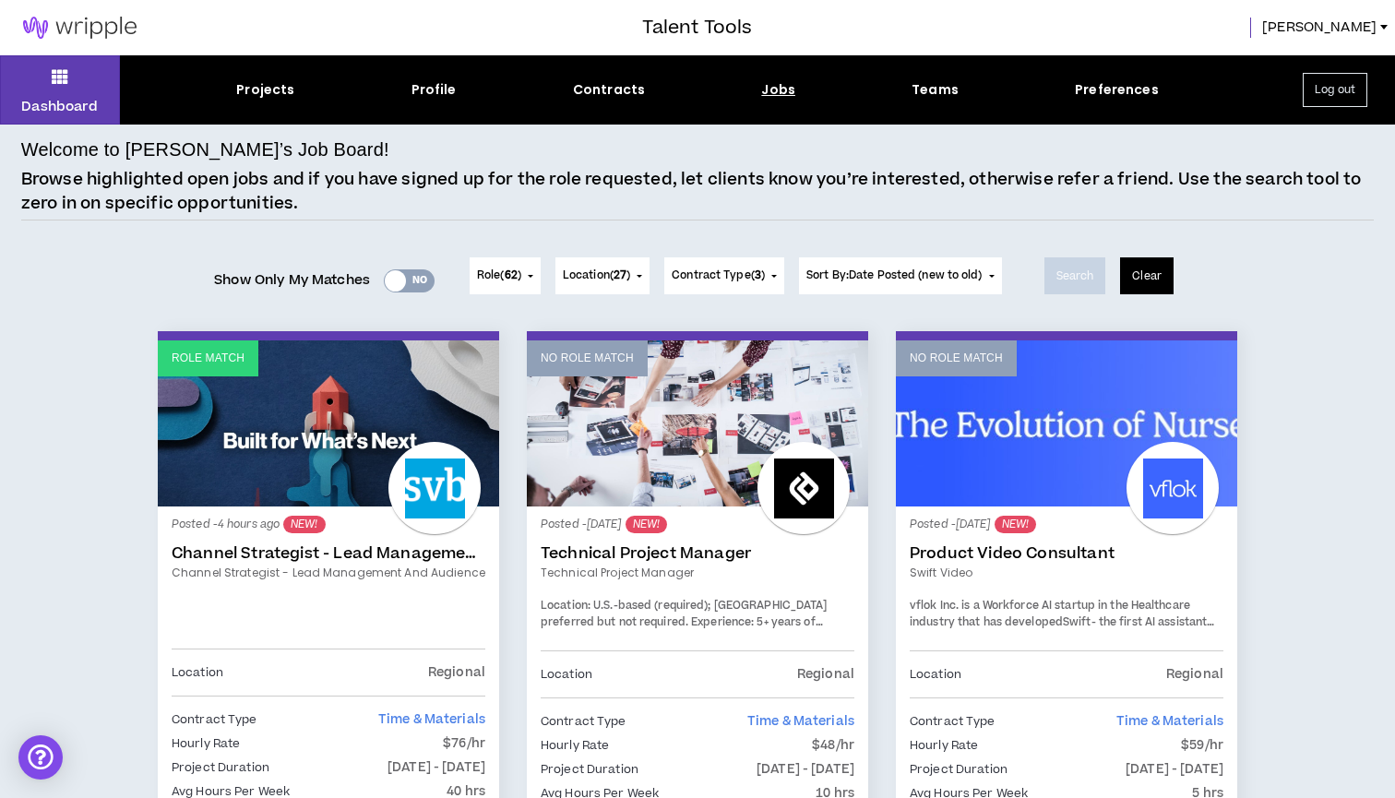
click at [1171, 276] on button "Clear" at bounding box center [1147, 275] width 54 height 37
click at [589, 273] on span "Location ( 27 )" at bounding box center [596, 276] width 67 height 17
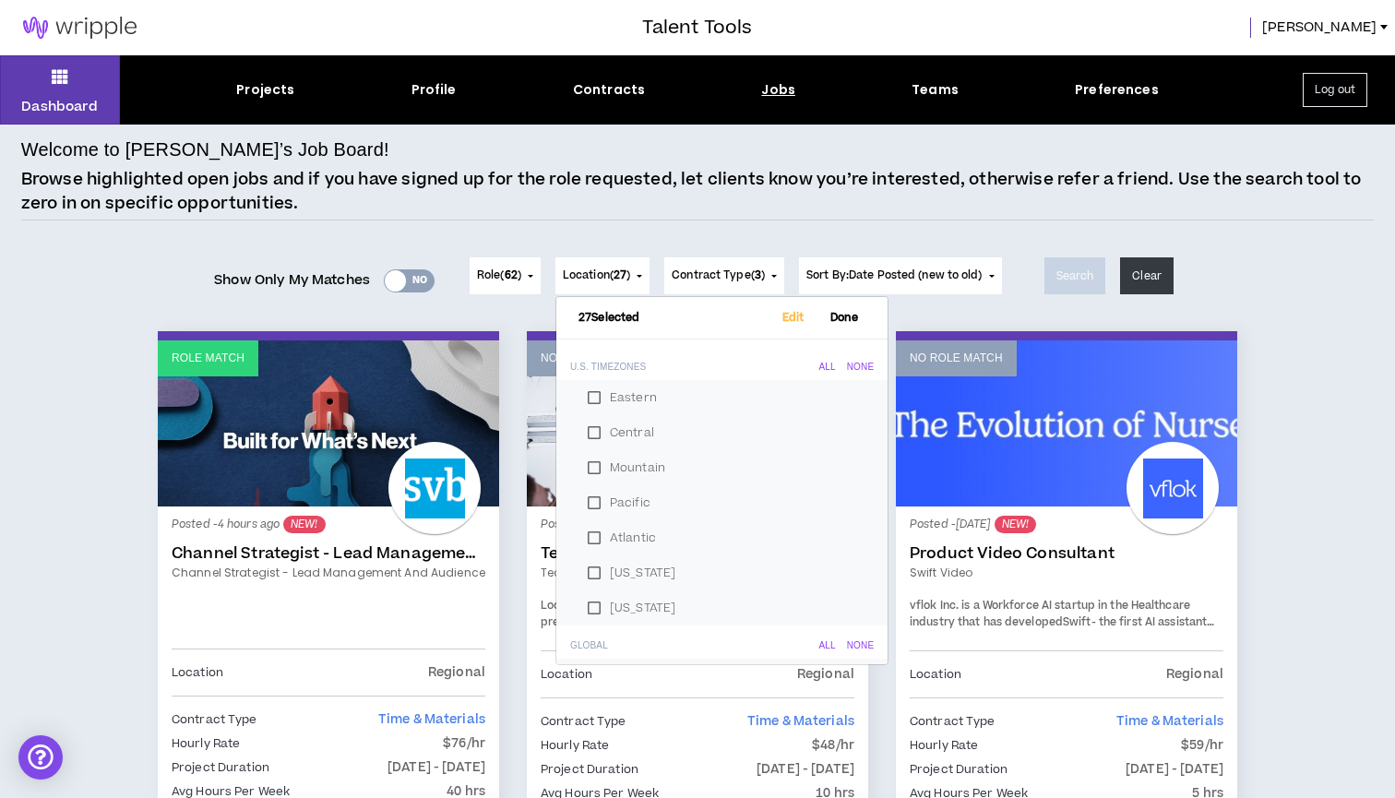
click at [589, 273] on span "Location ( 27 )" at bounding box center [596, 276] width 67 height 17
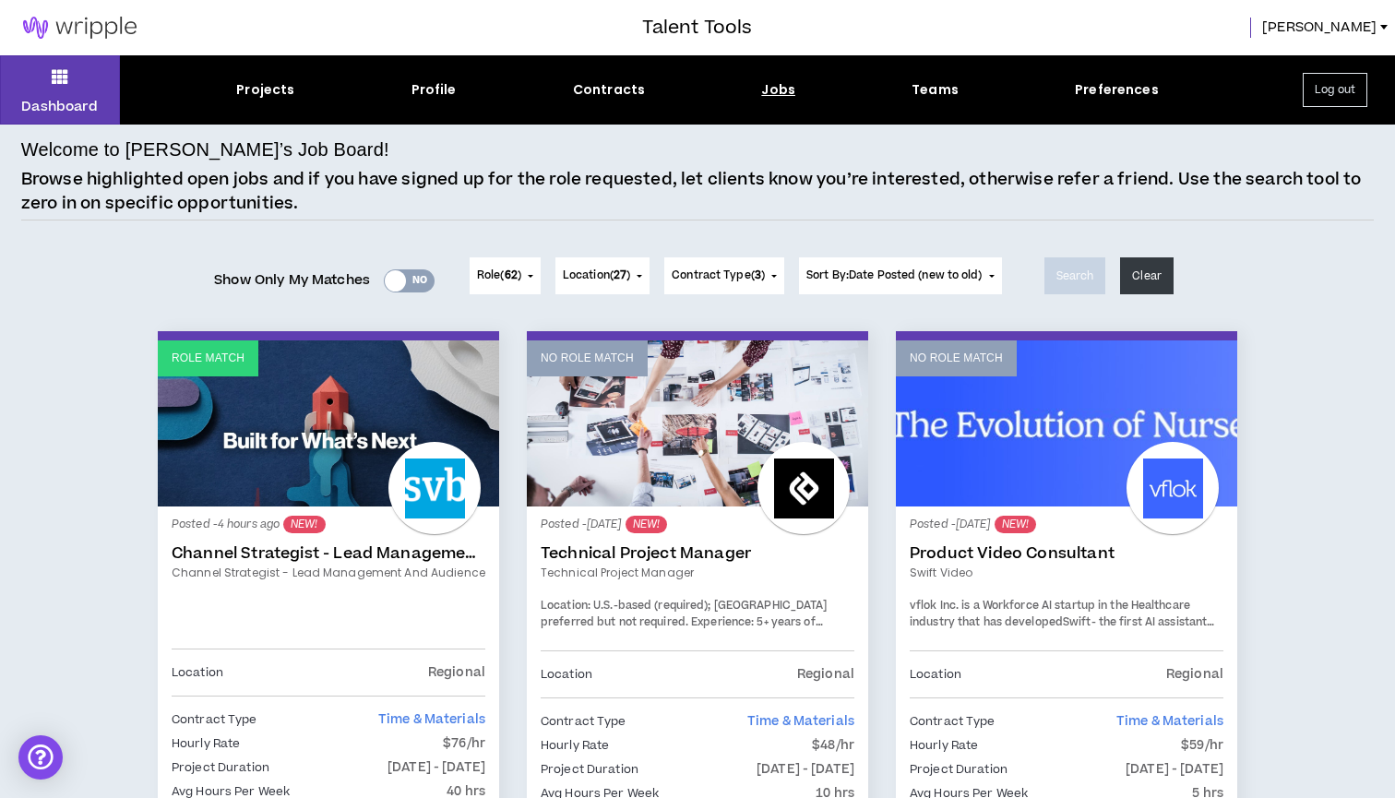
click at [506, 268] on span "62" at bounding box center [511, 276] width 13 height 16
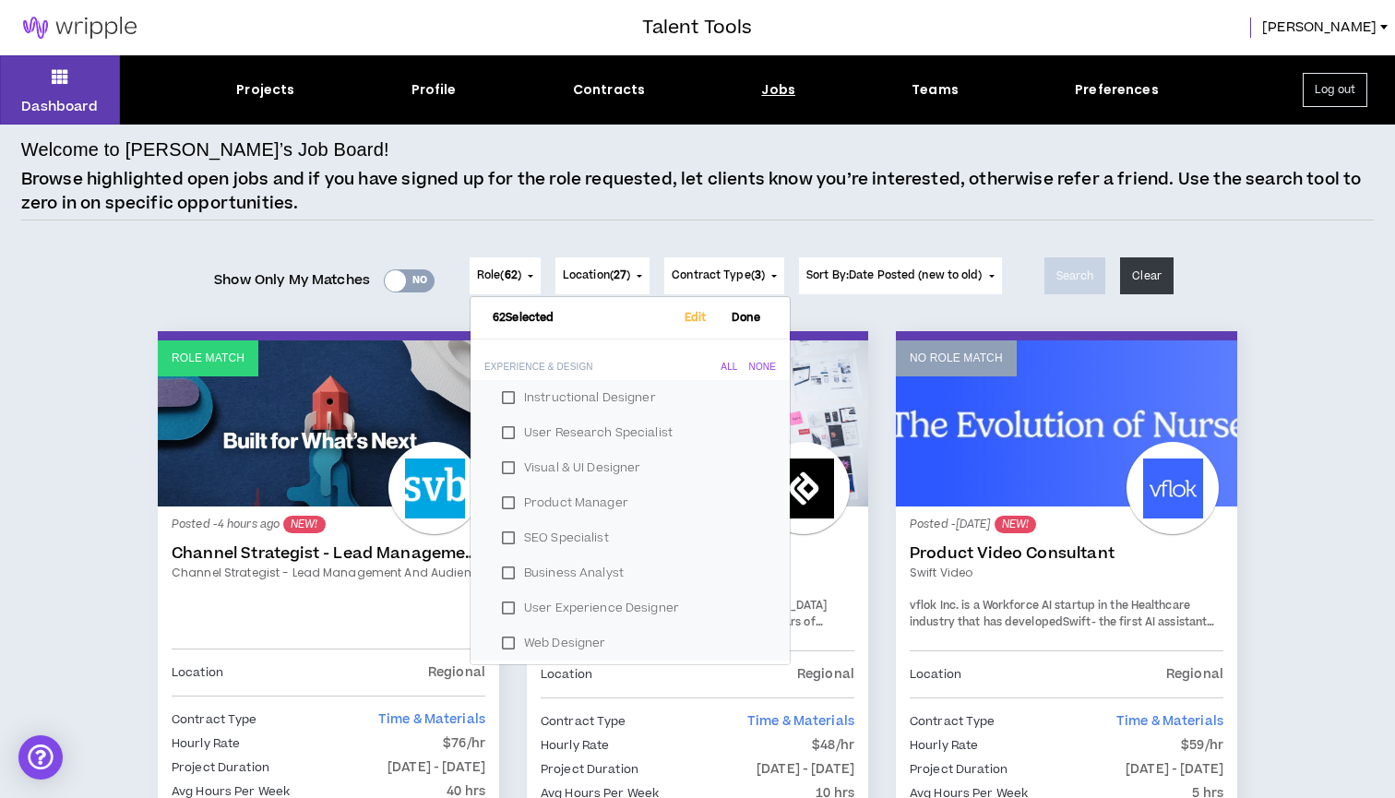
click at [751, 367] on div "None" at bounding box center [762, 367] width 27 height 11
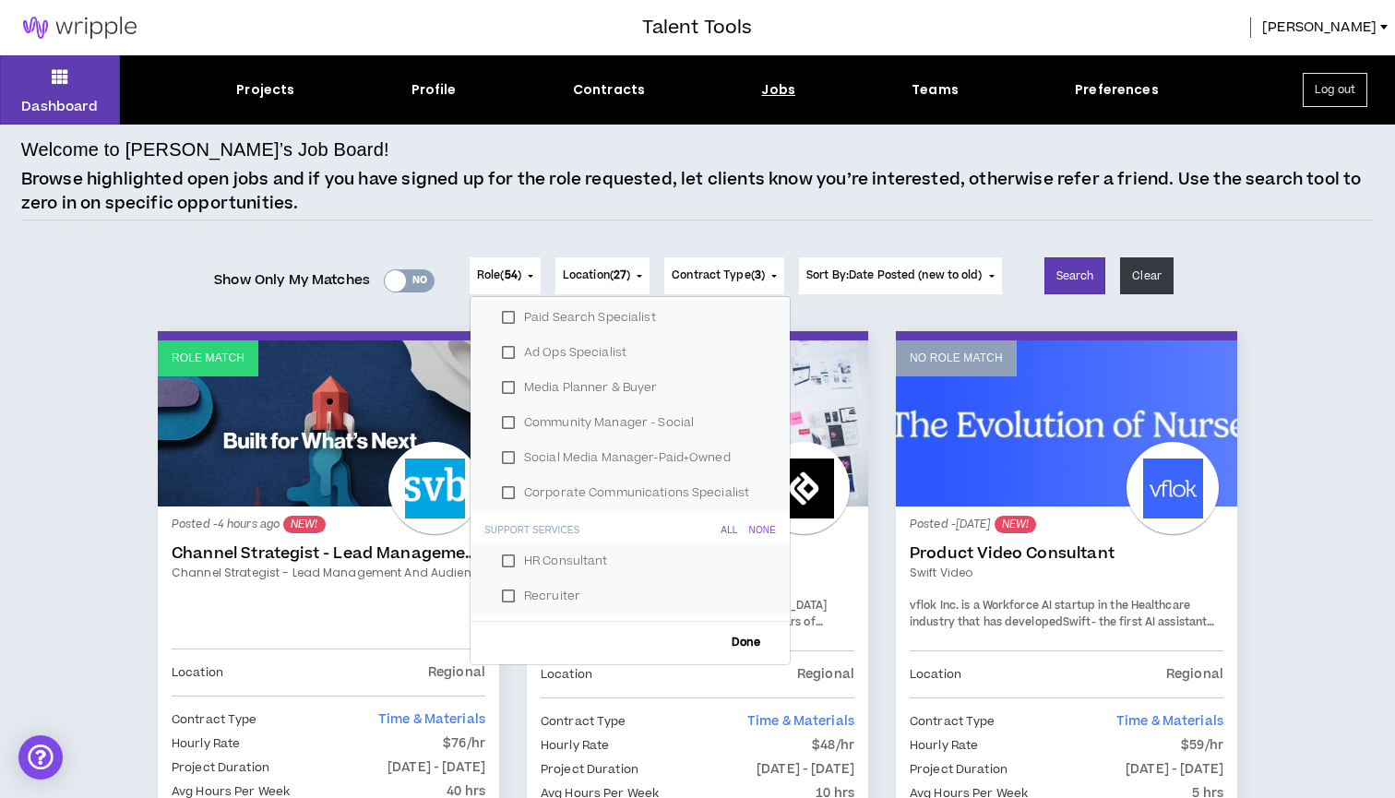
scroll to position [2139, 0]
click at [748, 640] on span "Done" at bounding box center [745, 644] width 43 height 12
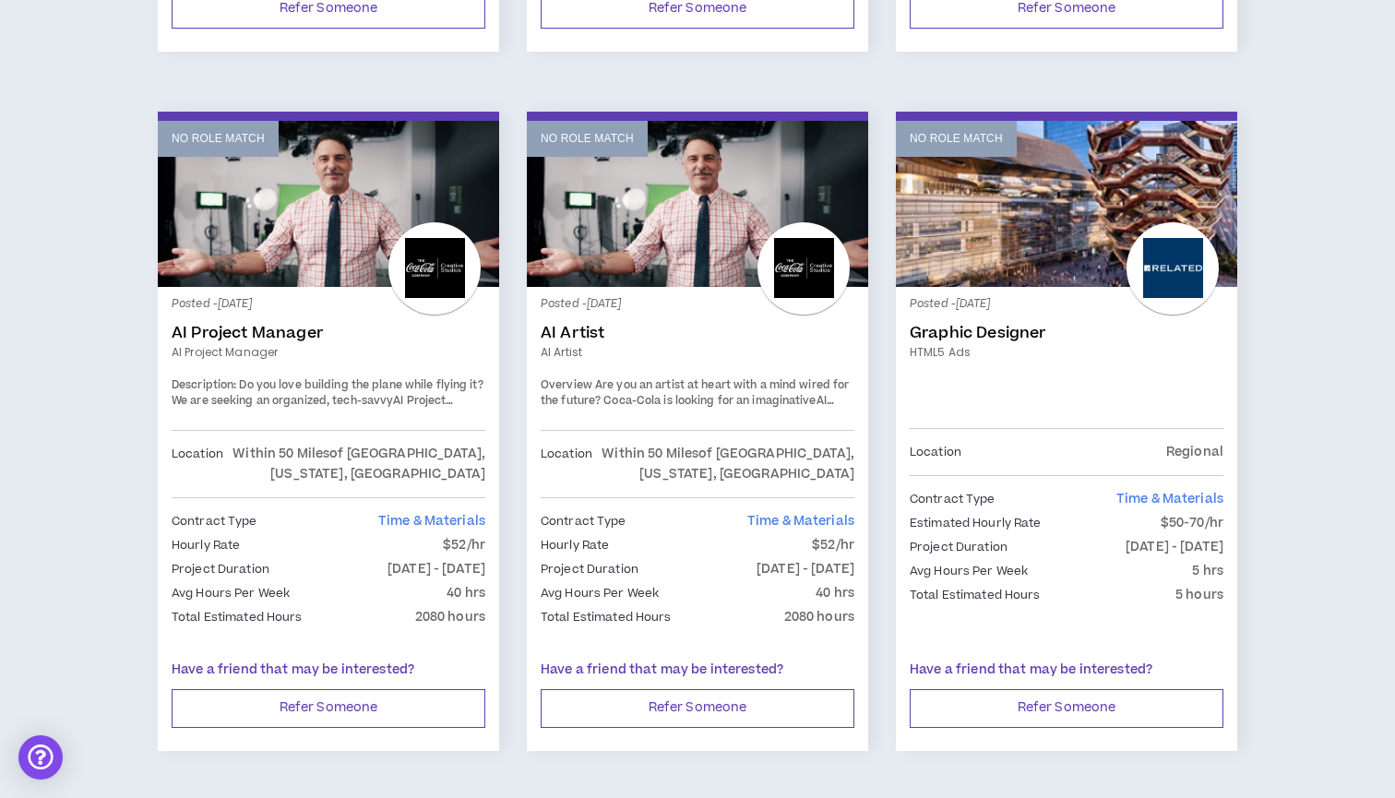
scroll to position [3000, 0]
